Goal: Check status: Check status

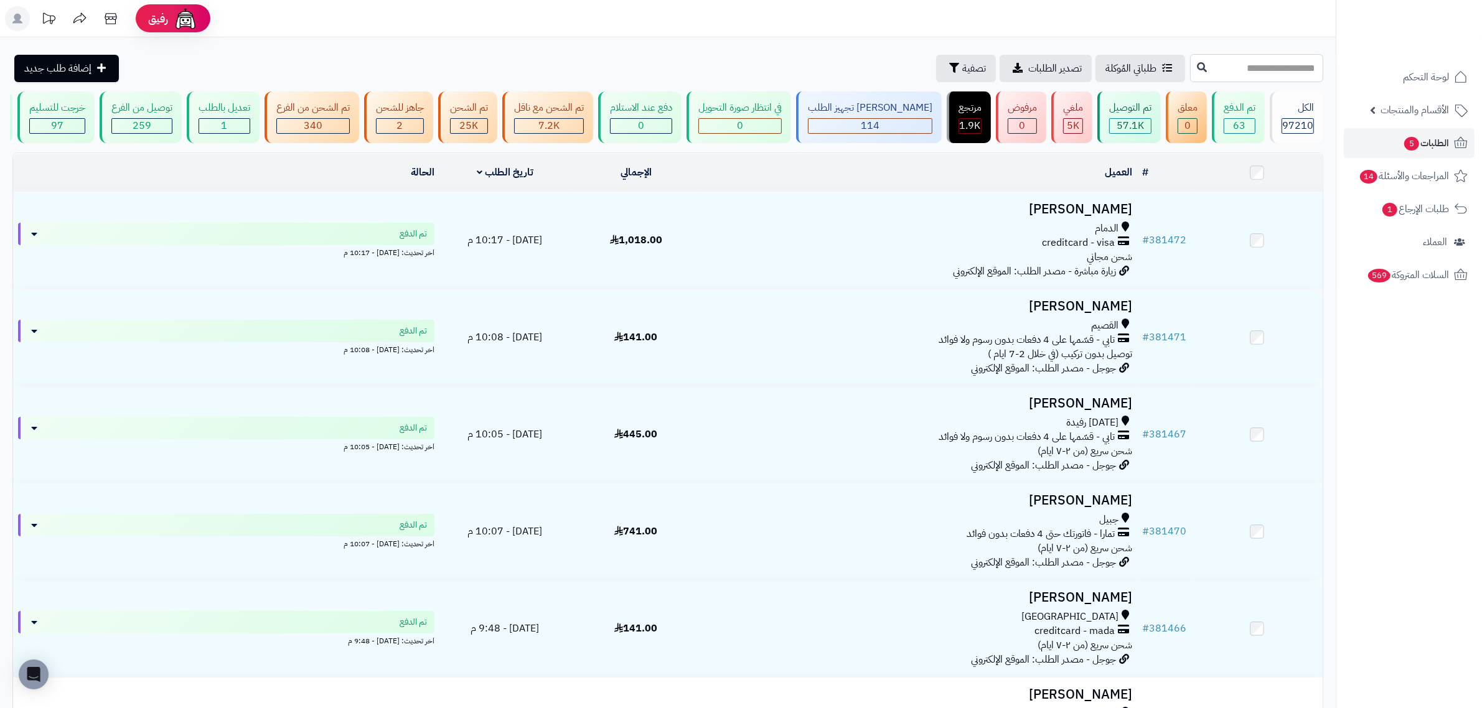
paste input "******"
type input "******"
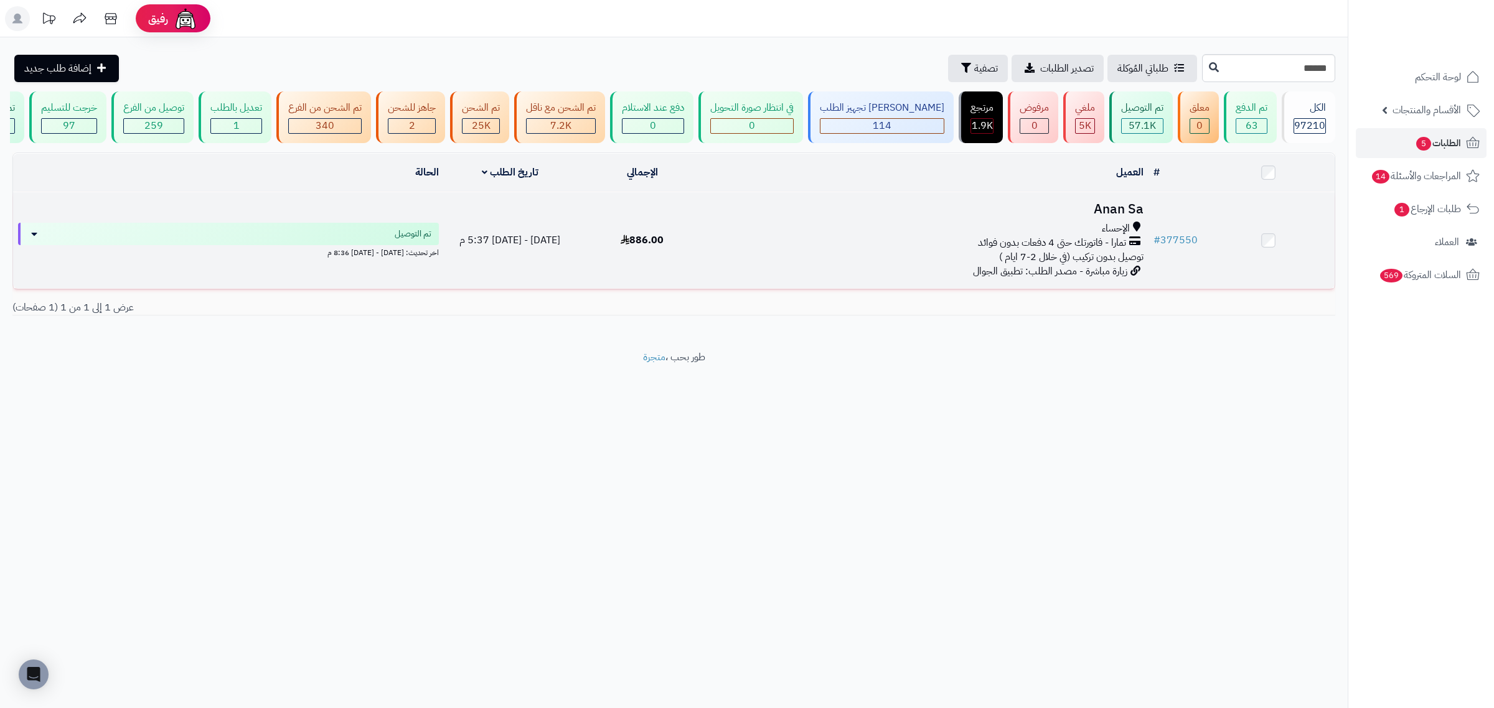
click at [1128, 213] on h3 "Anan Sa" at bounding box center [928, 209] width 430 height 14
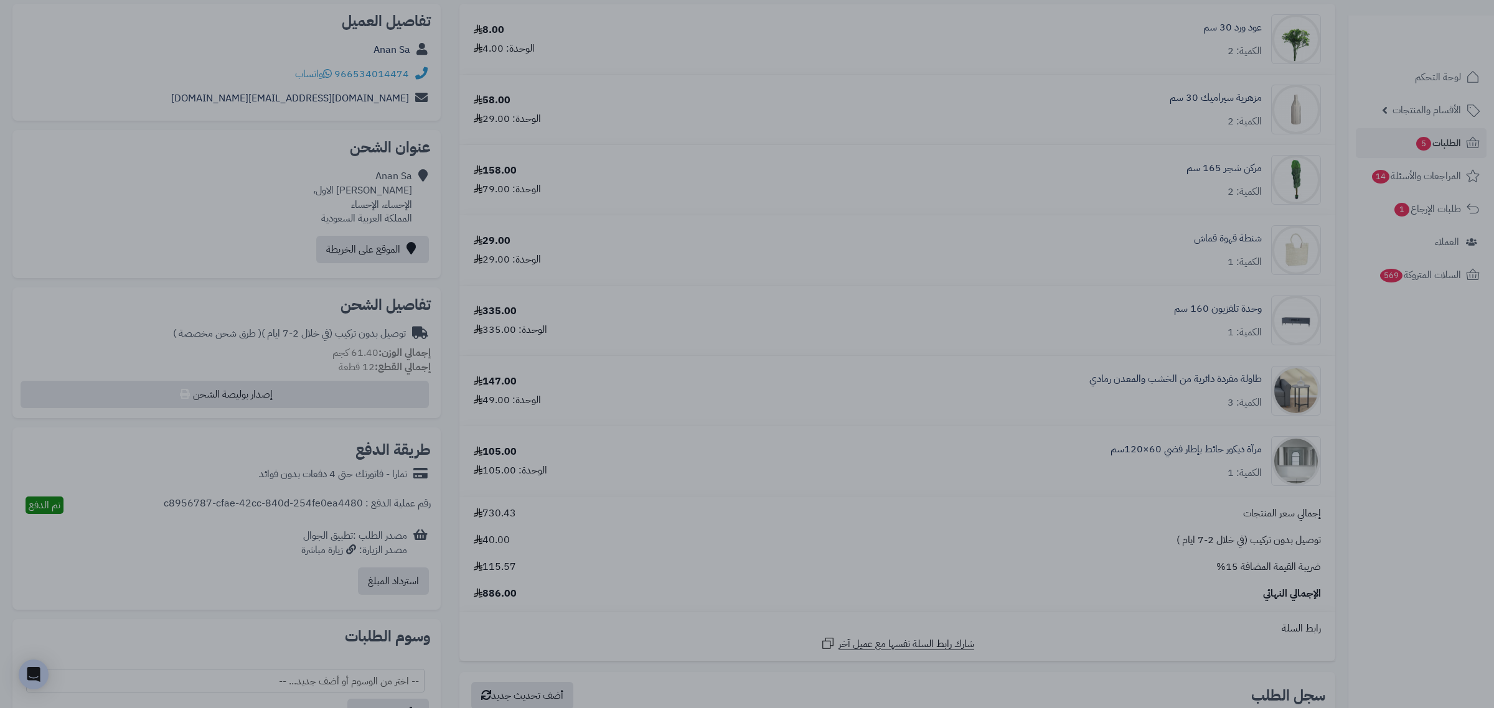
click at [1006, 237] on div at bounding box center [747, 354] width 1494 height 708
